Goal: Information Seeking & Learning: Compare options

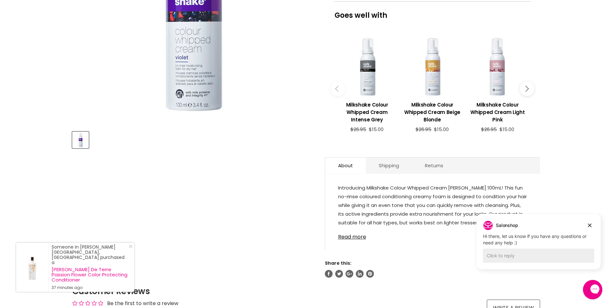
scroll to position [129, 0]
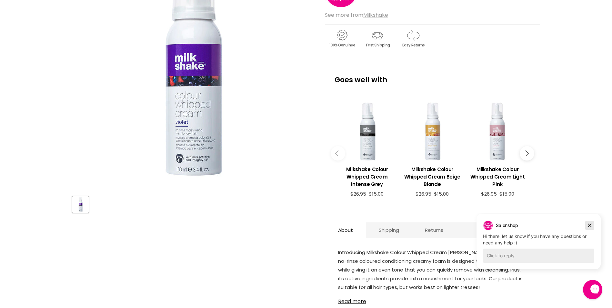
click at [589, 225] on icon "Dismiss campaign" at bounding box center [590, 226] width 4 height 4
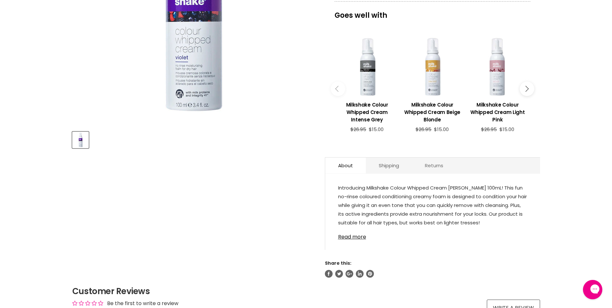
scroll to position [97, 0]
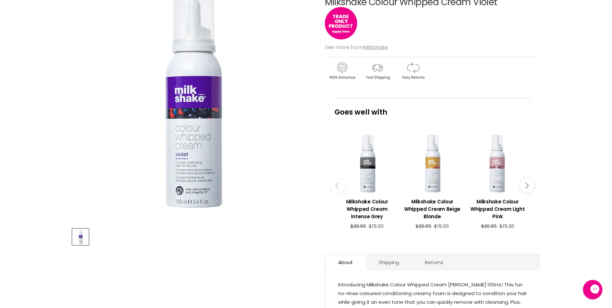
click at [527, 186] on icon "Main content" at bounding box center [526, 186] width 6 height 6
drag, startPoint x: 527, startPoint y: 186, endPoint x: 517, endPoint y: 187, distance: 9.7
click at [523, 187] on button "Main content" at bounding box center [527, 185] width 15 height 15
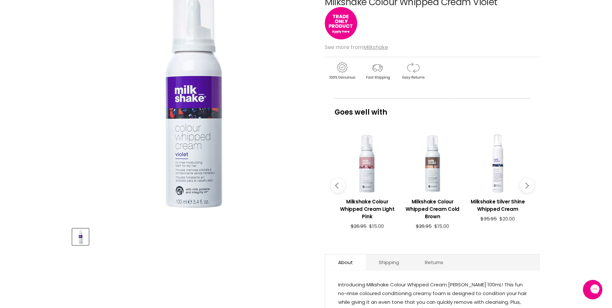
click at [526, 188] on icon "Main content" at bounding box center [526, 186] width 6 height 6
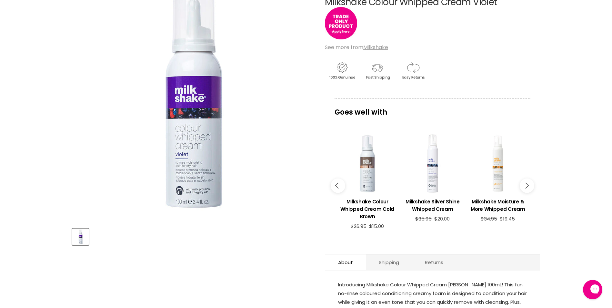
click at [526, 188] on icon "Main content" at bounding box center [526, 186] width 6 height 6
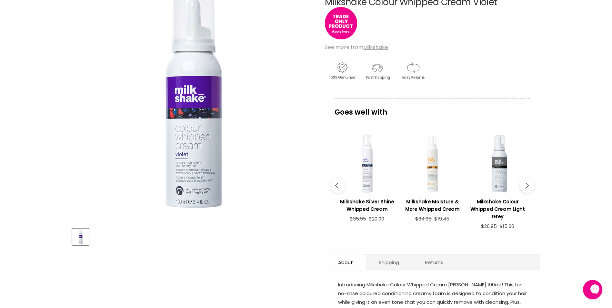
click at [526, 188] on icon "Main content" at bounding box center [526, 186] width 6 height 6
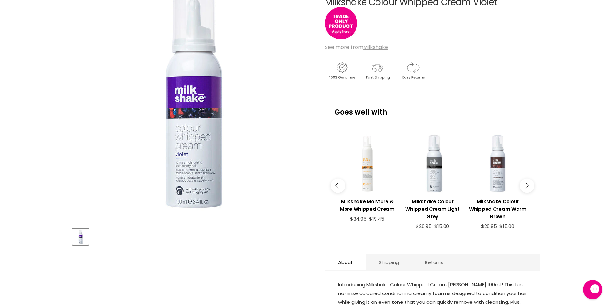
click at [526, 188] on icon "Main content" at bounding box center [526, 186] width 6 height 6
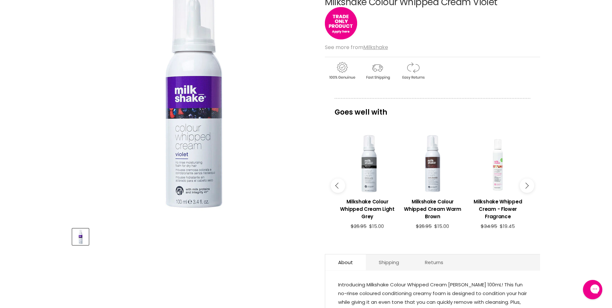
click at [526, 188] on icon "Main content" at bounding box center [526, 186] width 6 height 6
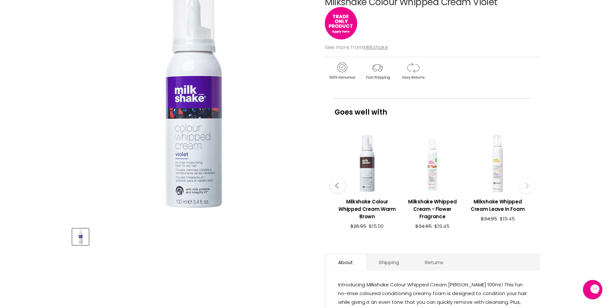
click at [526, 187] on icon "Main content" at bounding box center [526, 186] width 6 height 6
click at [525, 183] on icon "Main content" at bounding box center [526, 186] width 6 height 6
click at [342, 188] on button "Main content" at bounding box center [338, 185] width 15 height 15
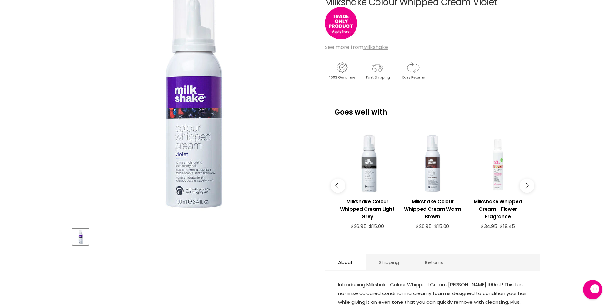
click at [342, 188] on button "Main content" at bounding box center [338, 185] width 15 height 15
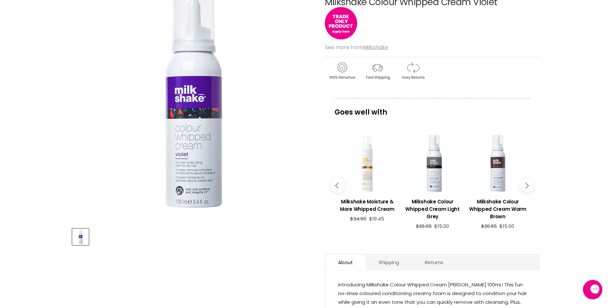
click at [342, 188] on button "Main content" at bounding box center [338, 185] width 15 height 15
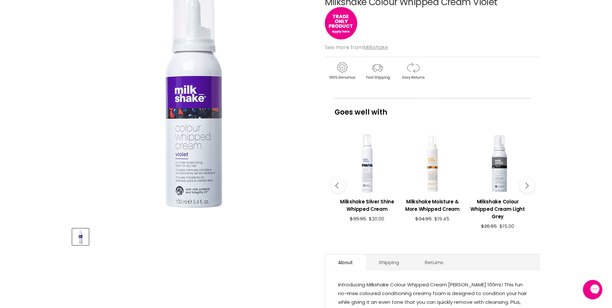
click at [342, 188] on button "Main content" at bounding box center [338, 185] width 15 height 15
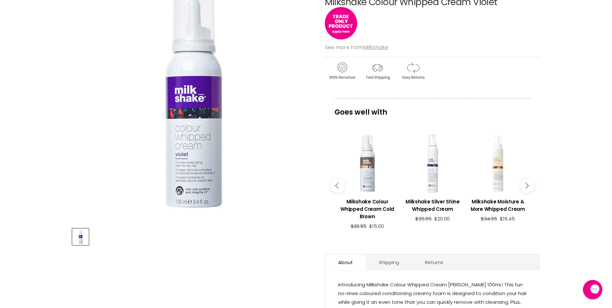
click at [342, 188] on button "Main content" at bounding box center [338, 185] width 15 height 15
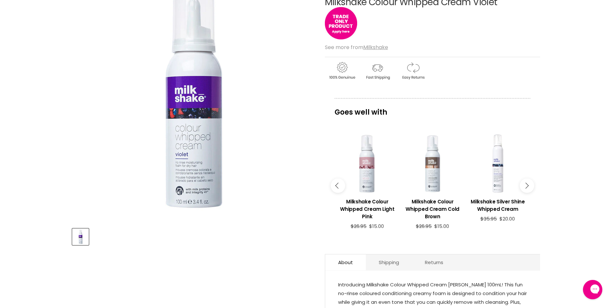
click at [342, 188] on button "Main content" at bounding box center [338, 185] width 15 height 15
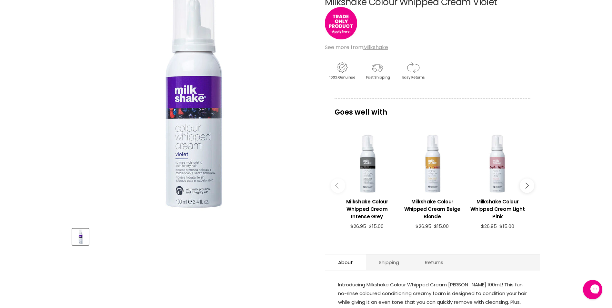
click at [342, 188] on button "Main content" at bounding box center [338, 185] width 15 height 15
click at [336, 187] on button "Main content" at bounding box center [338, 185] width 15 height 15
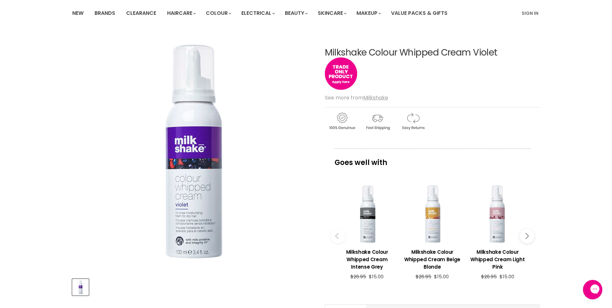
scroll to position [0, 0]
